Goal: Navigation & Orientation: Find specific page/section

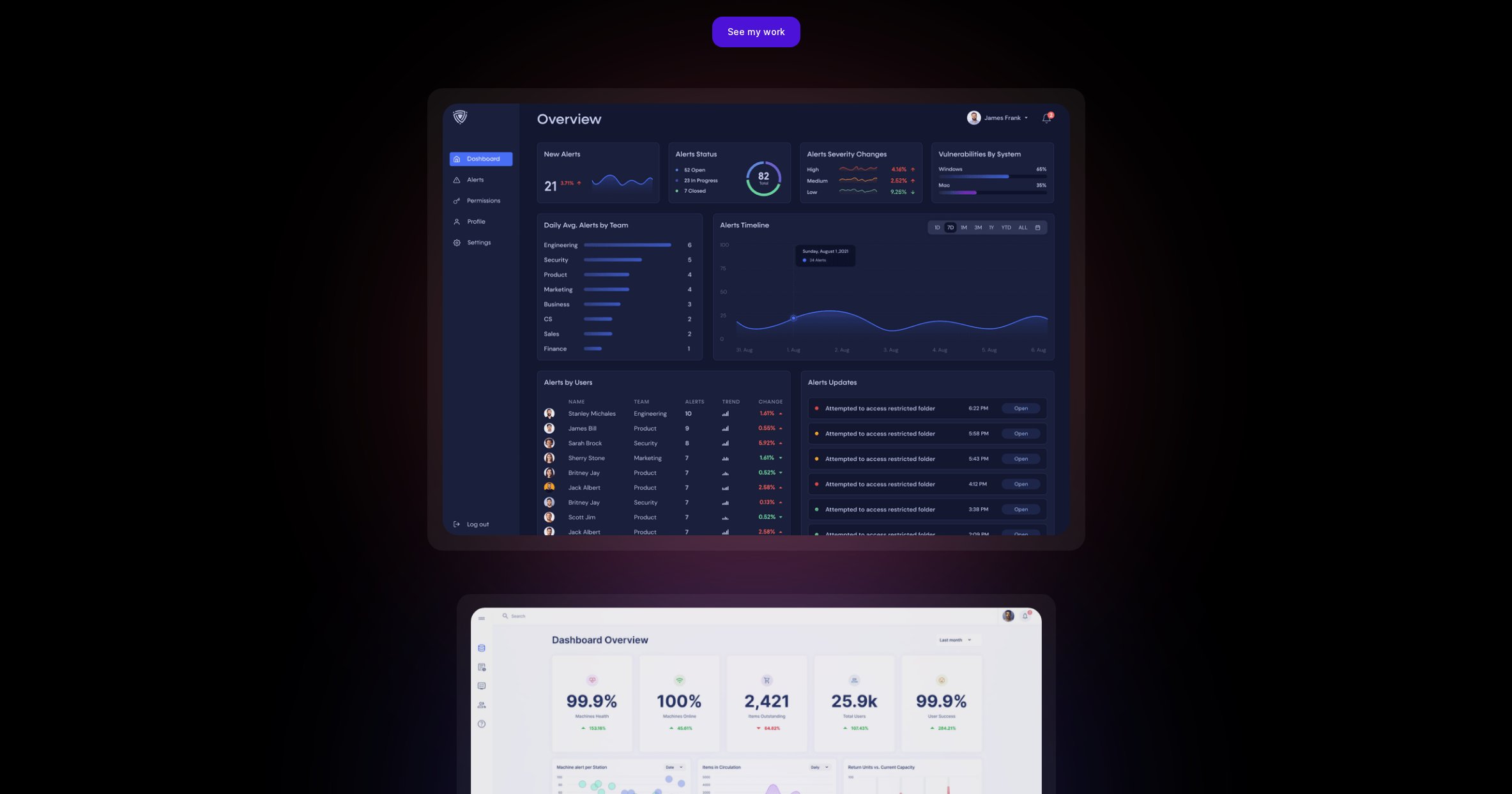
scroll to position [2533, 0]
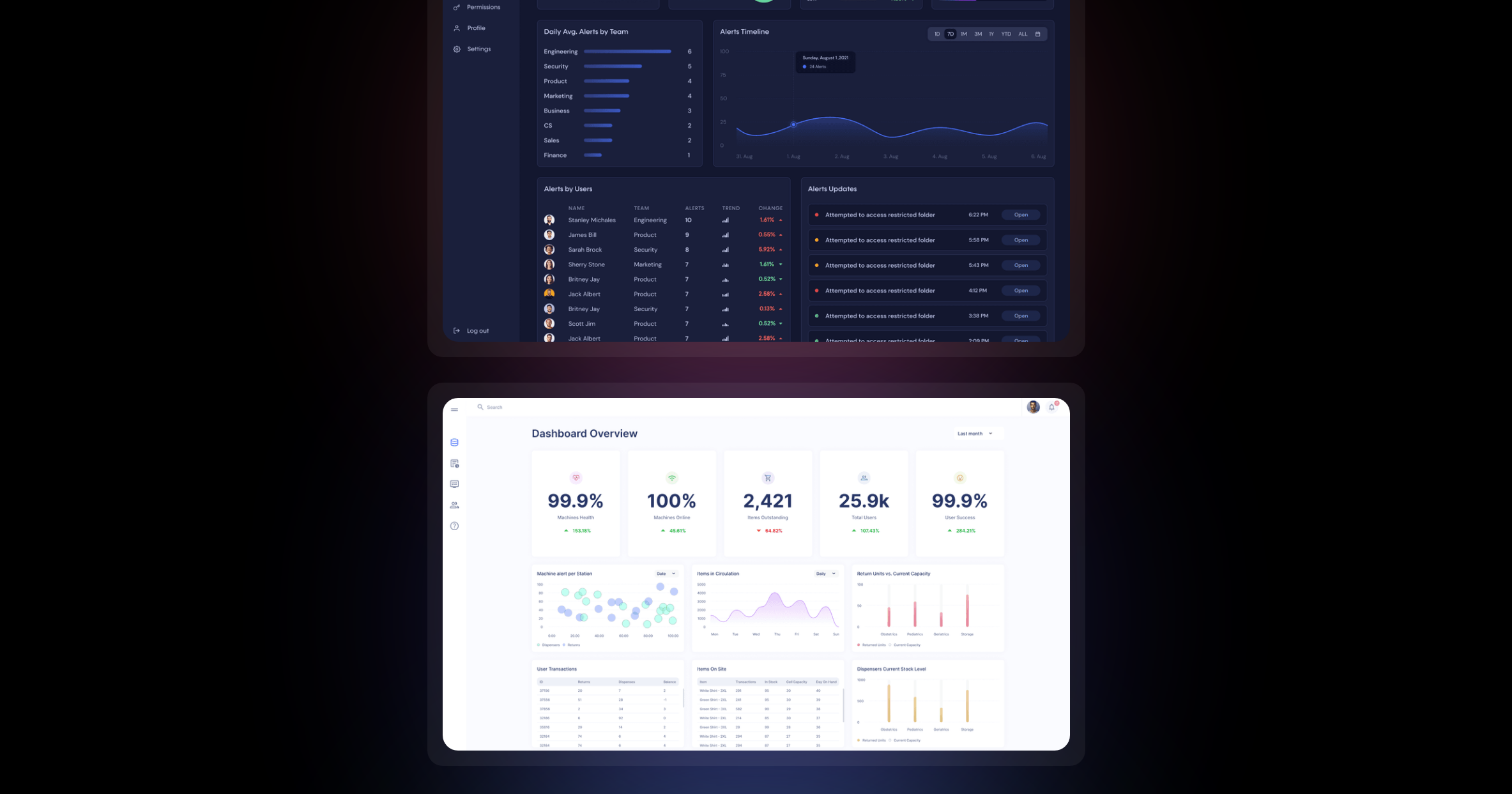
click at [680, 212] on img at bounding box center [756, 125] width 627 height 431
click at [762, 484] on img at bounding box center [756, 573] width 627 height 353
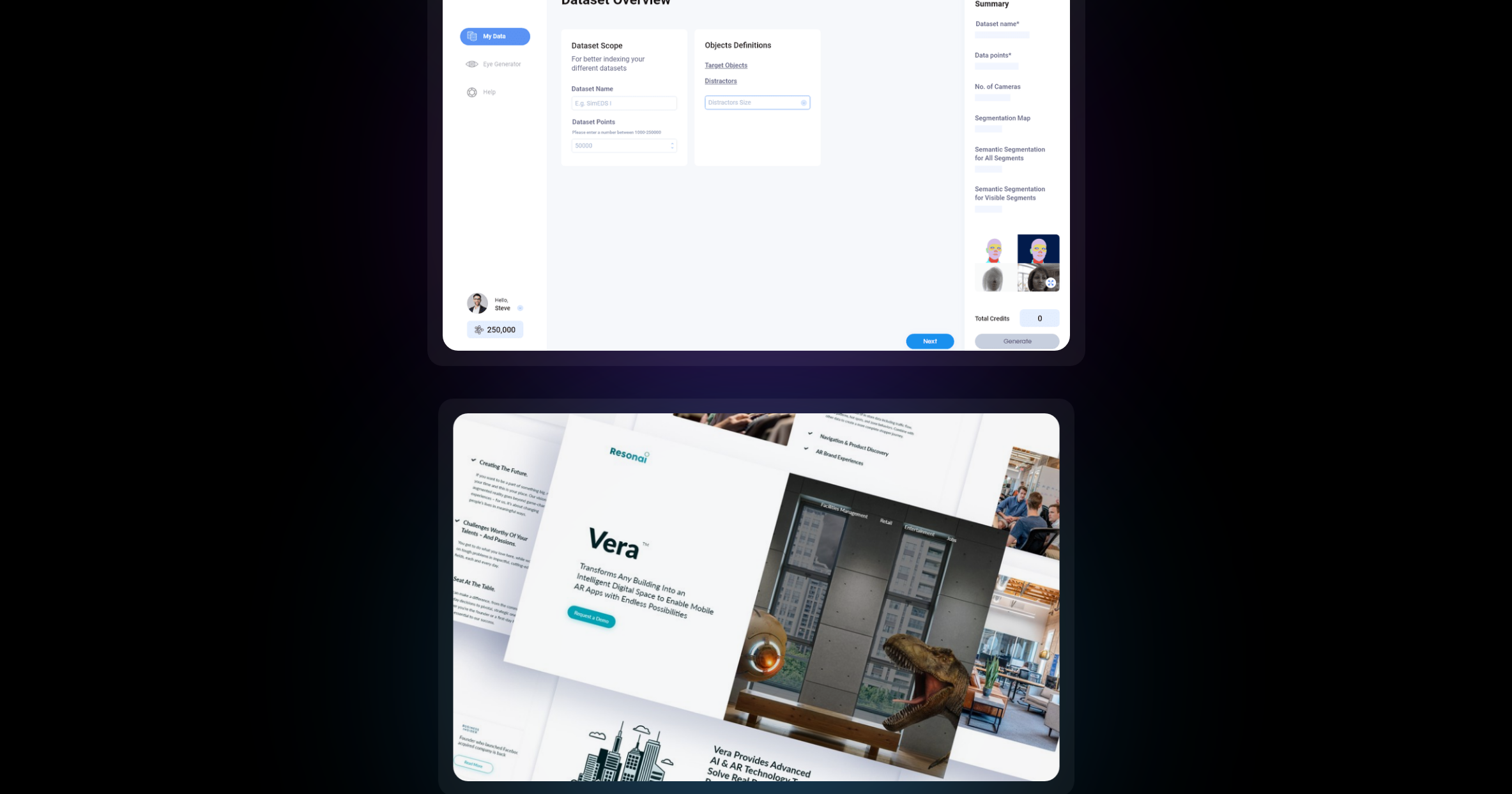
scroll to position [3807, 0]
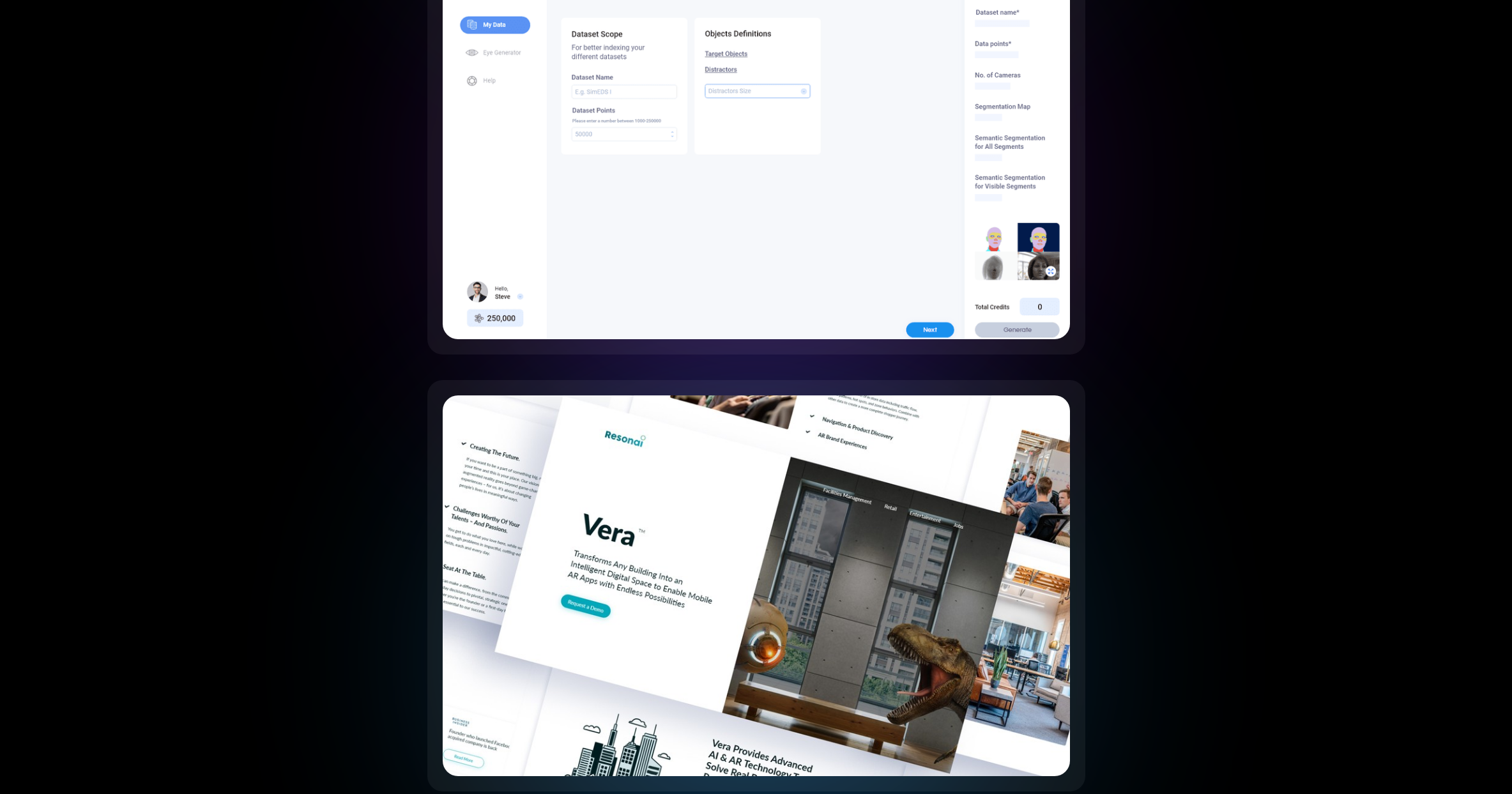
click at [696, 207] on img at bounding box center [756, 149] width 627 height 380
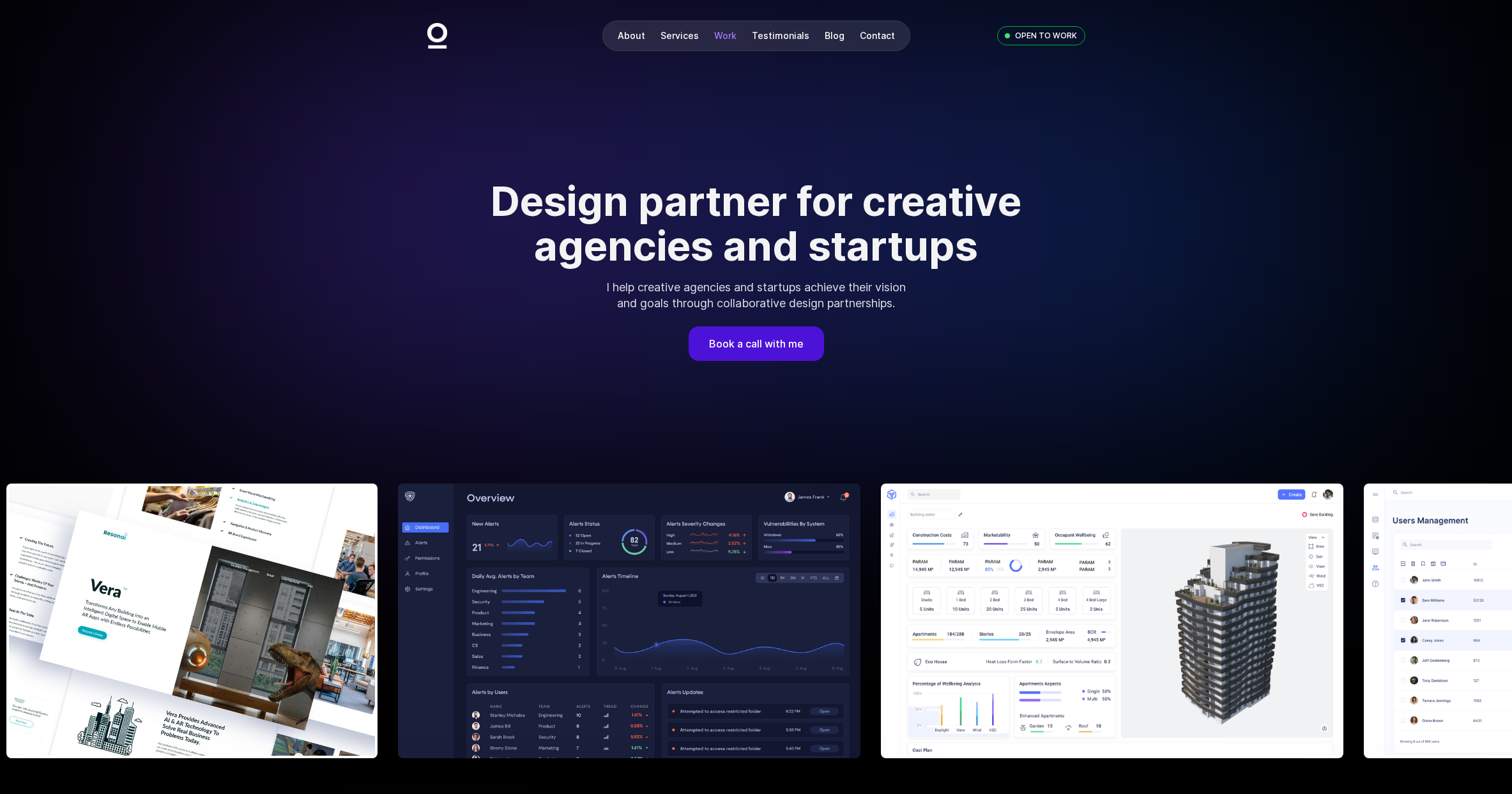
click at [722, 39] on link "Work" at bounding box center [725, 36] width 22 height 11
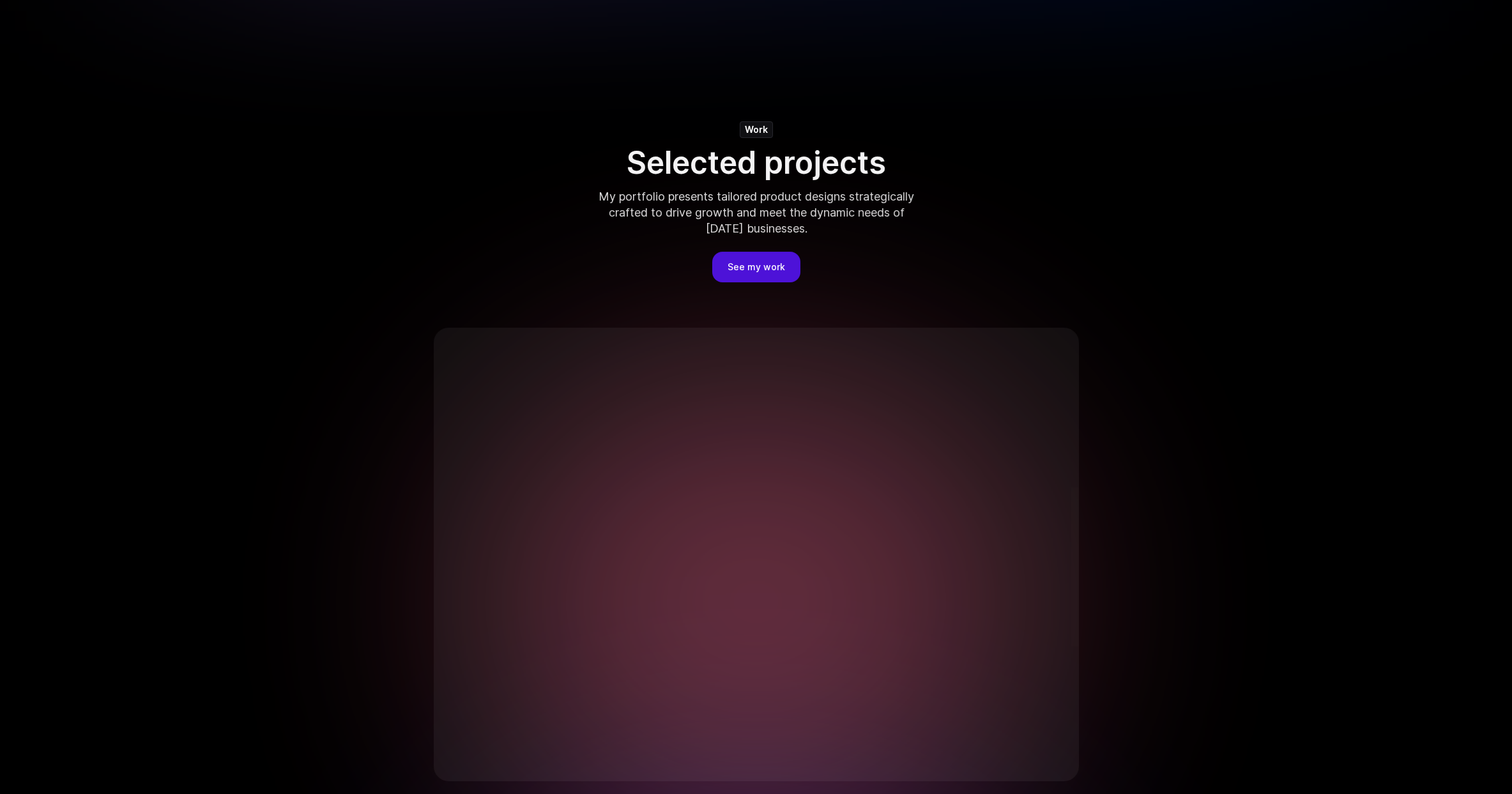
scroll to position [2117, 0]
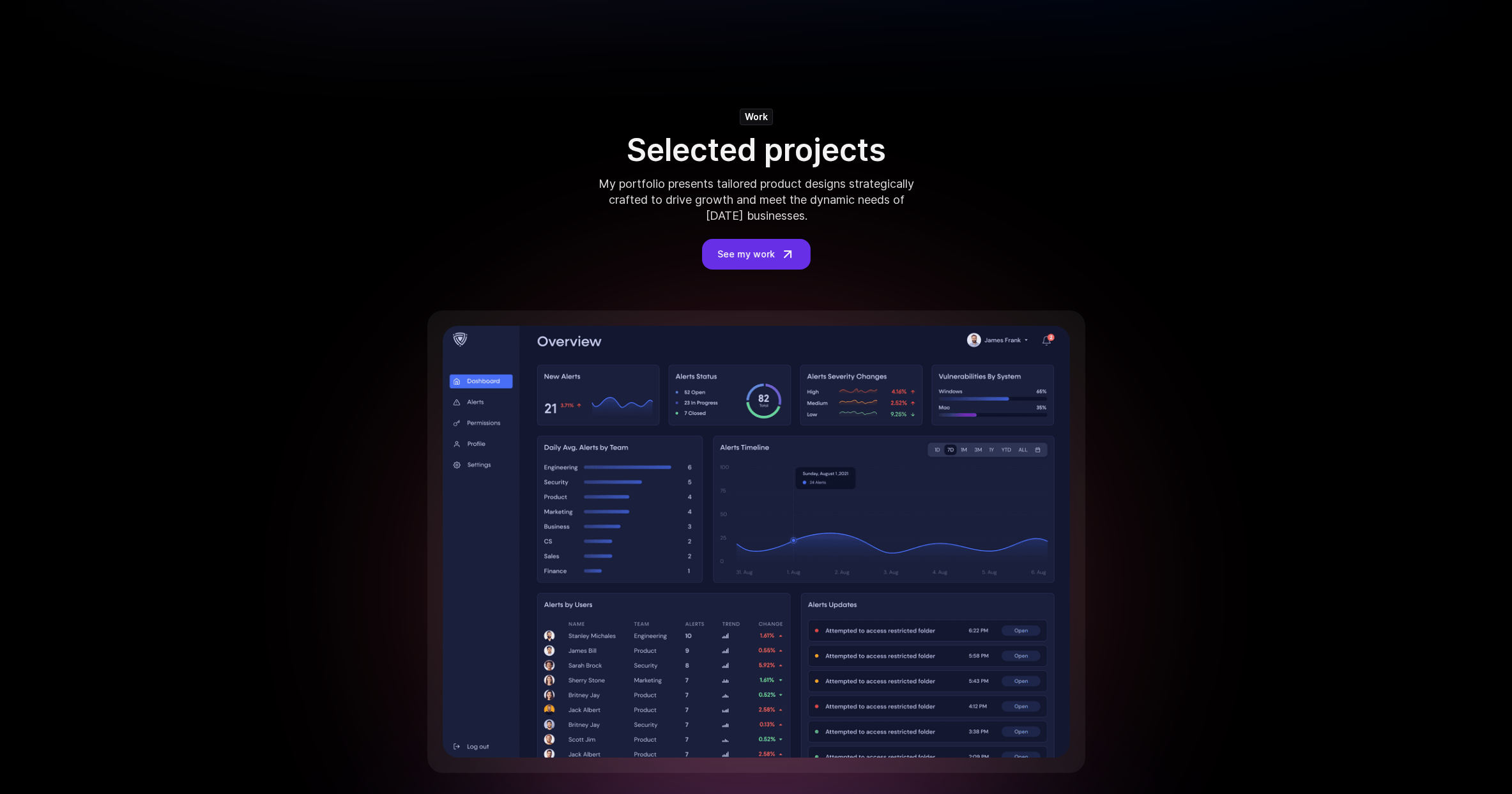
click at [758, 263] on link "See my work" at bounding box center [757, 254] width 109 height 30
